Goal: Use online tool/utility: Use online tool/utility

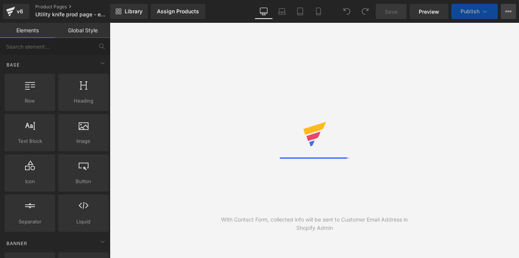
click at [512, 12] on button "View Live Page View with current Template Save Template to Library Schedule Pub…" at bounding box center [507, 11] width 15 height 15
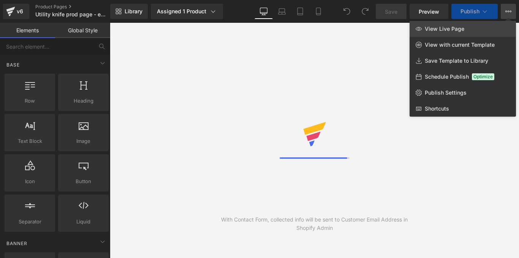
click at [440, 27] on span "View Live Page" at bounding box center [443, 28] width 39 height 7
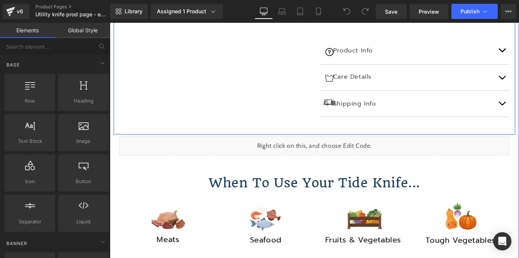
scroll to position [372, 0]
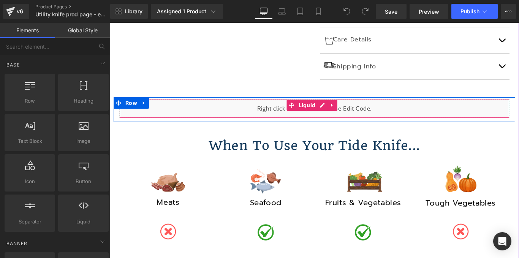
drag, startPoint x: 252, startPoint y: 109, endPoint x: 238, endPoint y: 99, distance: 17.1
click at [252, 109] on div "Liquid" at bounding box center [314, 108] width 390 height 19
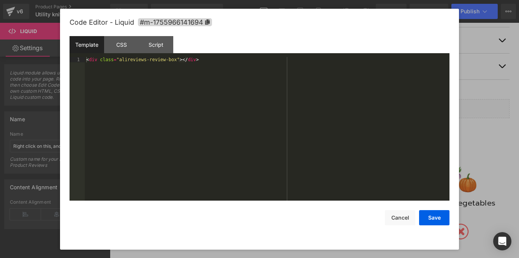
click at [216, 0] on div "You are previewing how the will restyle your page. You can not edit Elements in…" at bounding box center [259, 0] width 519 height 0
click at [406, 219] on button "Cancel" at bounding box center [400, 217] width 30 height 15
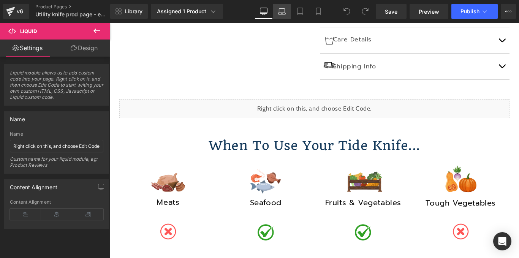
click at [283, 14] on icon at bounding box center [281, 13] width 7 height 2
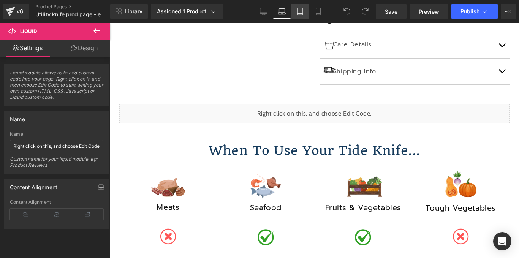
click at [295, 13] on link "Tablet" at bounding box center [300, 11] width 18 height 15
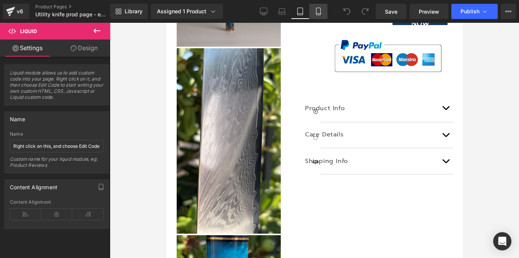
scroll to position [0, 0]
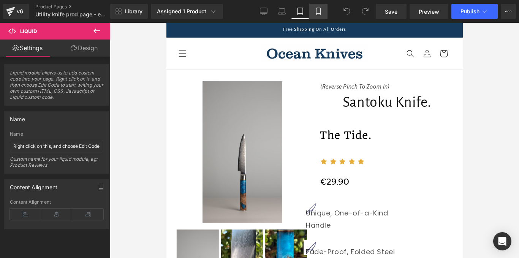
drag, startPoint x: 313, startPoint y: 12, endPoint x: 73, endPoint y: 77, distance: 248.2
click at [313, 12] on link "Mobile" at bounding box center [318, 11] width 18 height 15
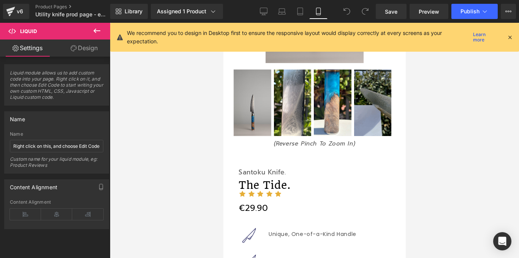
scroll to position [186, 0]
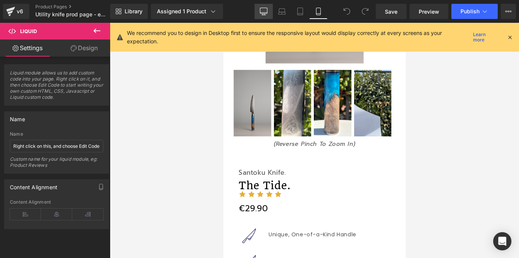
click at [259, 8] on link "Desktop" at bounding box center [263, 11] width 18 height 15
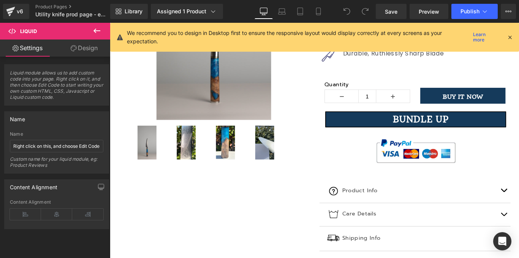
scroll to position [380, 0]
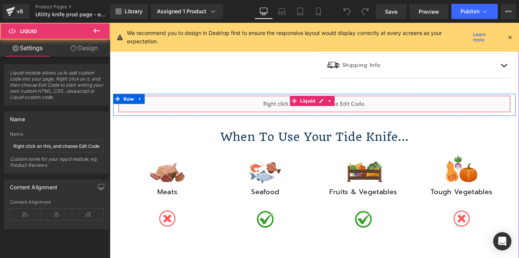
click at [218, 109] on div "Liquid" at bounding box center [339, 113] width 440 height 19
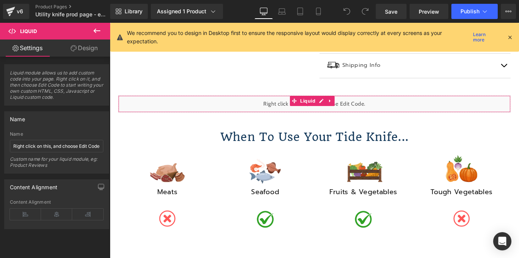
click at [79, 47] on link "Design" at bounding box center [84, 47] width 55 height 17
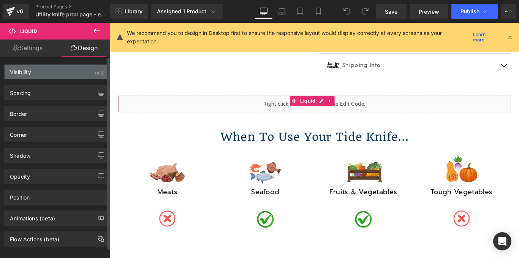
click at [65, 78] on div "Visibility (All)" at bounding box center [57, 72] width 104 height 14
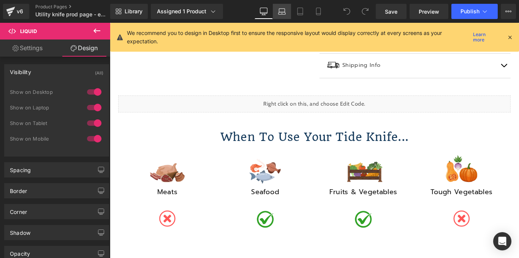
click at [276, 11] on link "Laptop" at bounding box center [282, 11] width 18 height 15
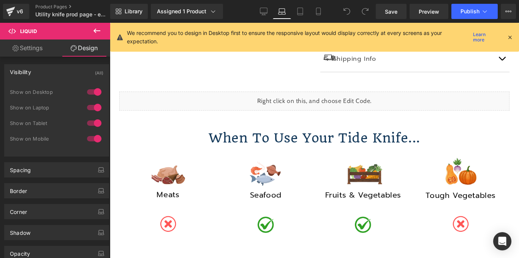
scroll to position [367, 0]
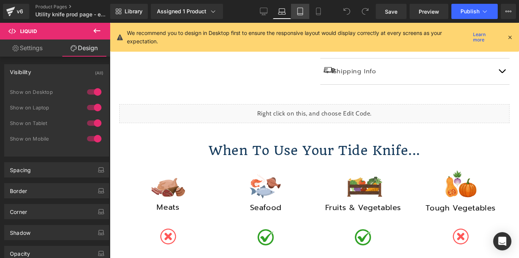
click at [302, 11] on icon at bounding box center [300, 12] width 8 height 8
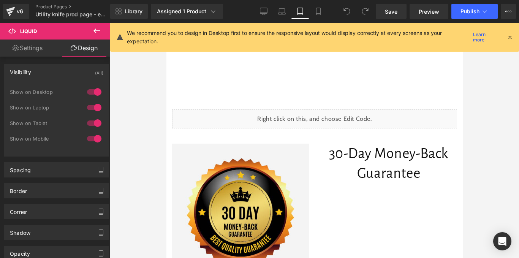
scroll to position [506, 0]
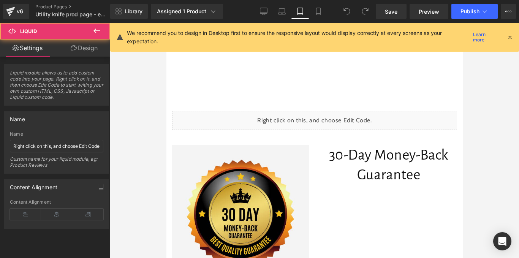
click at [235, 125] on div "Liquid" at bounding box center [314, 120] width 285 height 19
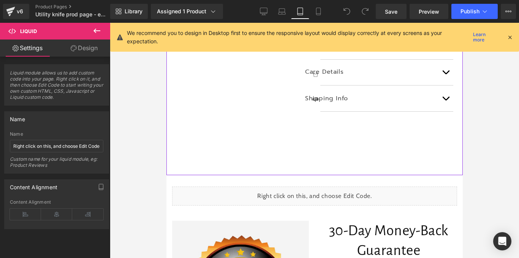
scroll to position [428, 0]
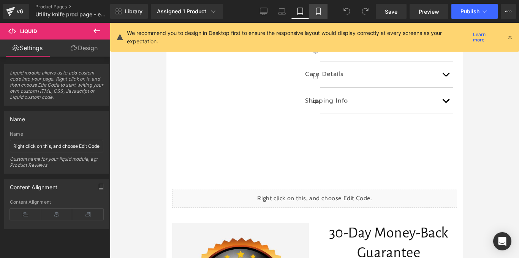
click at [318, 14] on icon at bounding box center [318, 14] width 4 height 0
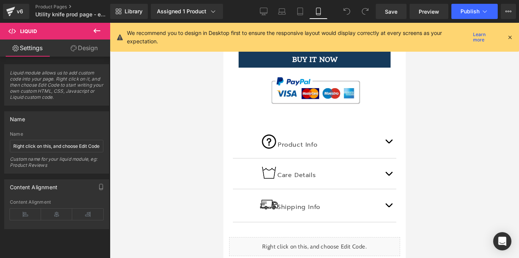
scroll to position [574, 0]
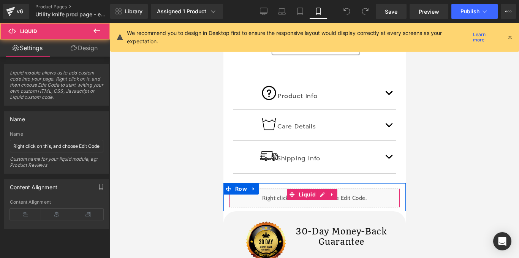
click at [232, 188] on div "Liquid" at bounding box center [314, 197] width 171 height 19
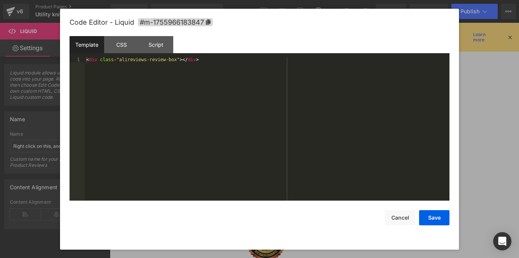
click at [229, 0] on div "You are previewing how the will restyle your page. You can not edit Elements in…" at bounding box center [259, 0] width 519 height 0
click at [399, 219] on button "Cancel" at bounding box center [400, 217] width 30 height 15
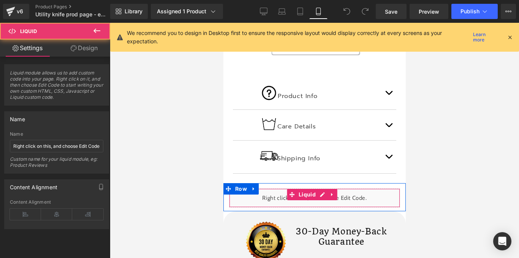
click at [236, 188] on div "Liquid" at bounding box center [314, 197] width 171 height 19
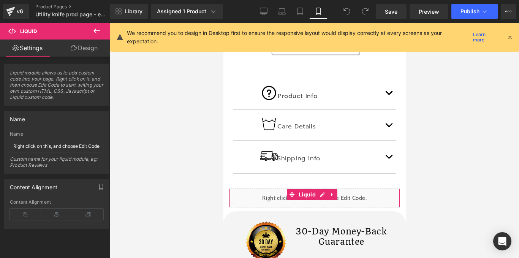
click at [78, 50] on link "Design" at bounding box center [84, 47] width 55 height 17
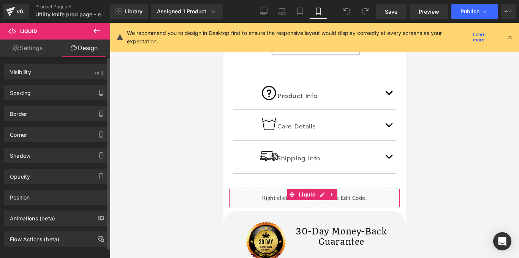
click at [71, 63] on div "Visibility (All) 0|0|0|0 1 Show on Desktop 1 Show on Laptop 1 Show on Tablet 1 …" at bounding box center [56, 68] width 113 height 21
click at [72, 70] on div "Visibility (All)" at bounding box center [57, 72] width 104 height 14
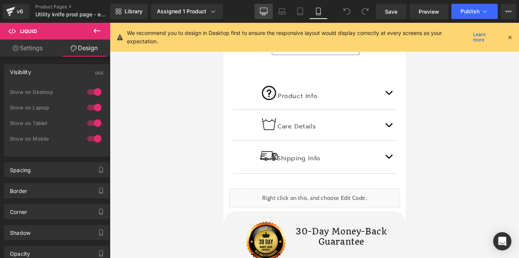
click at [257, 13] on link "Desktop" at bounding box center [263, 11] width 18 height 15
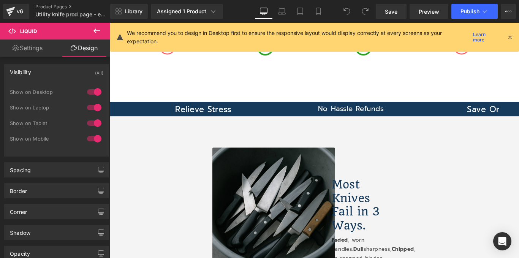
scroll to position [0, 0]
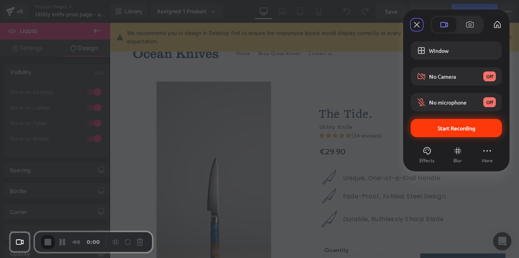
click at [487, 133] on div "Start Recording" at bounding box center [455, 128] width 91 height 18
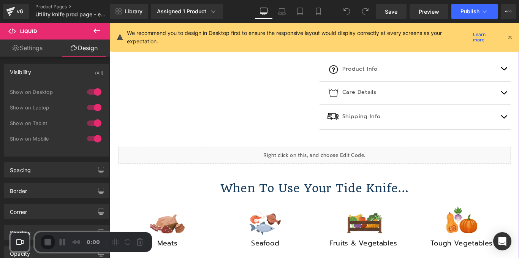
scroll to position [400, 0]
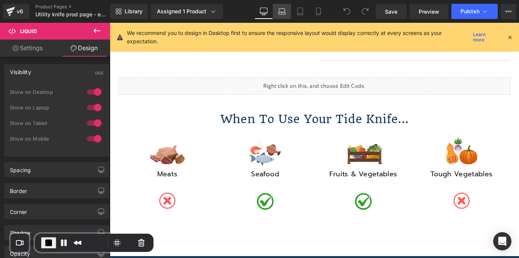
click at [287, 19] on link "Laptop" at bounding box center [282, 11] width 18 height 15
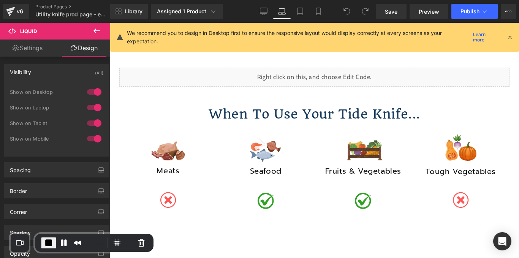
scroll to position [408, 0]
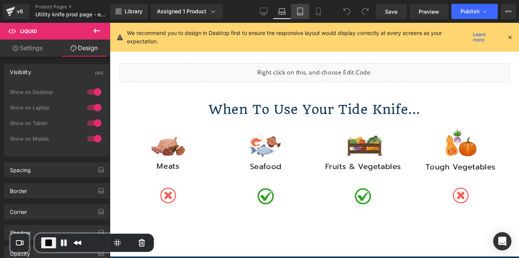
click at [302, 11] on icon at bounding box center [300, 12] width 8 height 8
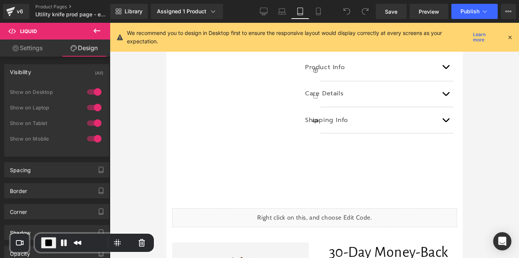
scroll to position [524, 0]
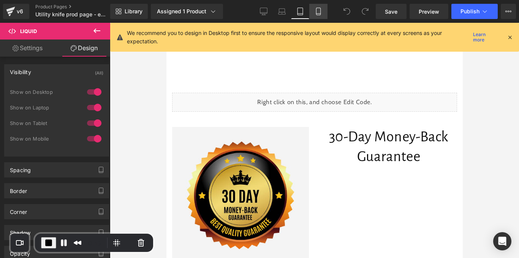
click at [317, 13] on icon at bounding box center [318, 12] width 8 height 8
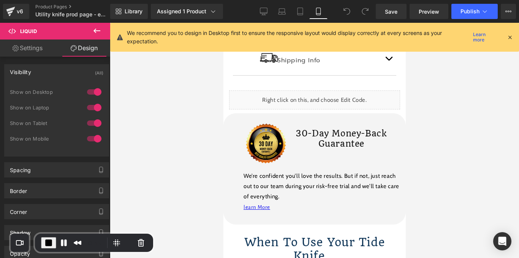
scroll to position [652, 0]
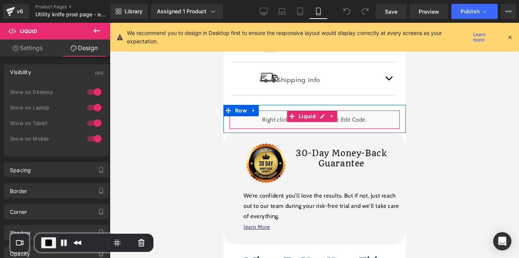
click at [275, 110] on div "Liquid" at bounding box center [314, 119] width 171 height 19
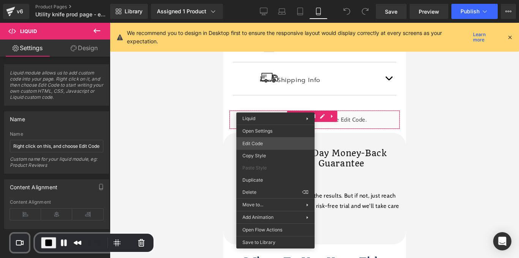
click at [269, 0] on div "You are previewing how the will restyle your page. You can not edit Elements in…" at bounding box center [259, 0] width 519 height 0
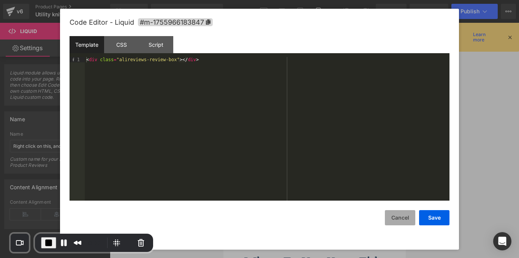
click at [402, 215] on button "Cancel" at bounding box center [400, 217] width 30 height 15
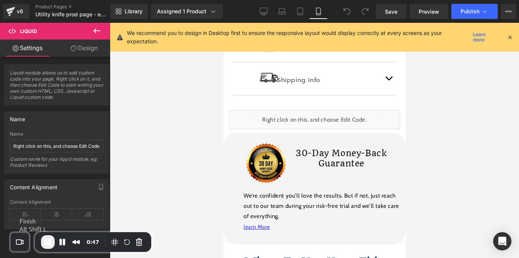
click at [50, 238] on span "End Recording" at bounding box center [47, 241] width 9 height 9
